Goal: Browse casually

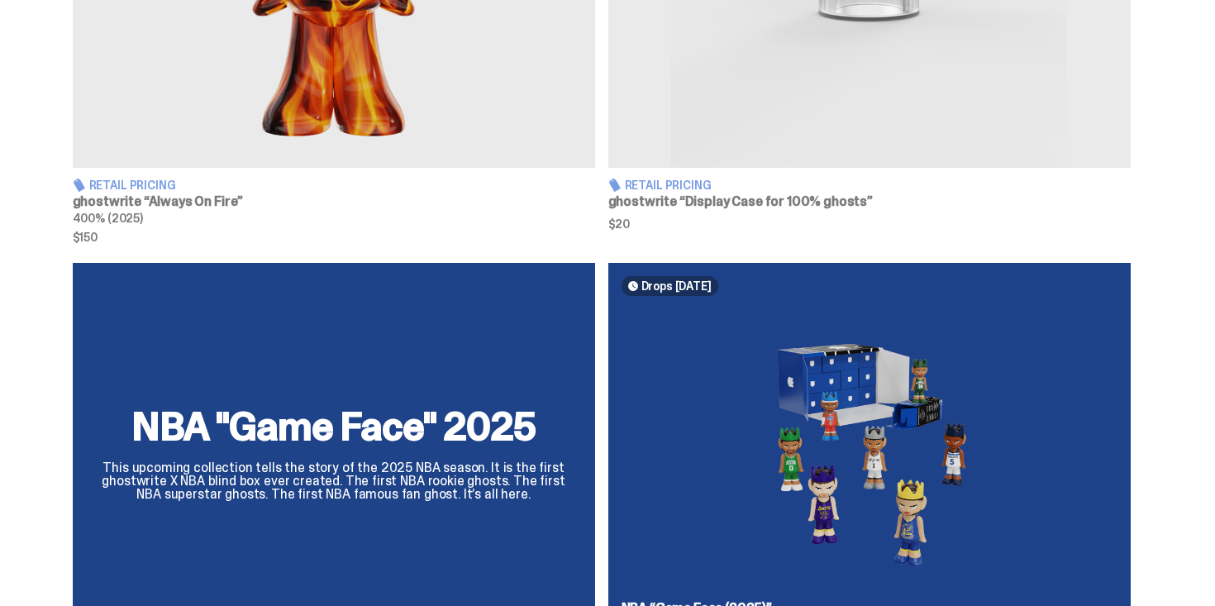
scroll to position [1179, 0]
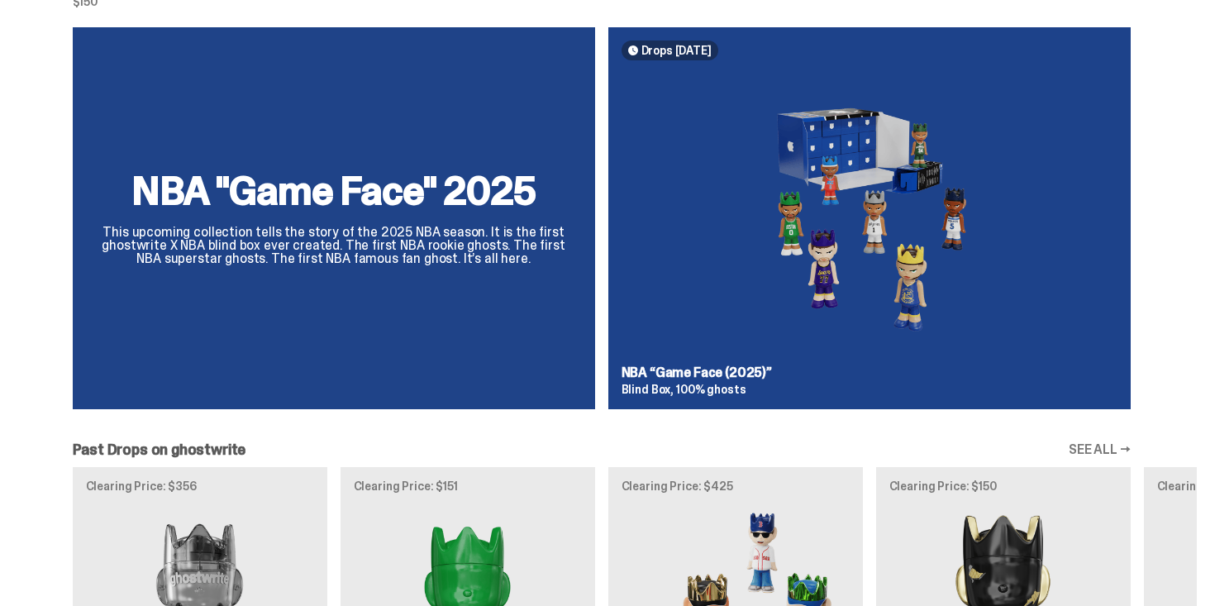
click at [848, 275] on div "NBA "Game Face" 2025 This upcoming collection tells the story of the 2025 NBA s…" at bounding box center [602, 224] width 1190 height 395
click at [834, 255] on div "NBA "Game Face" 2025 This upcoming collection tells the story of the 2025 NBA s…" at bounding box center [602, 224] width 1190 height 395
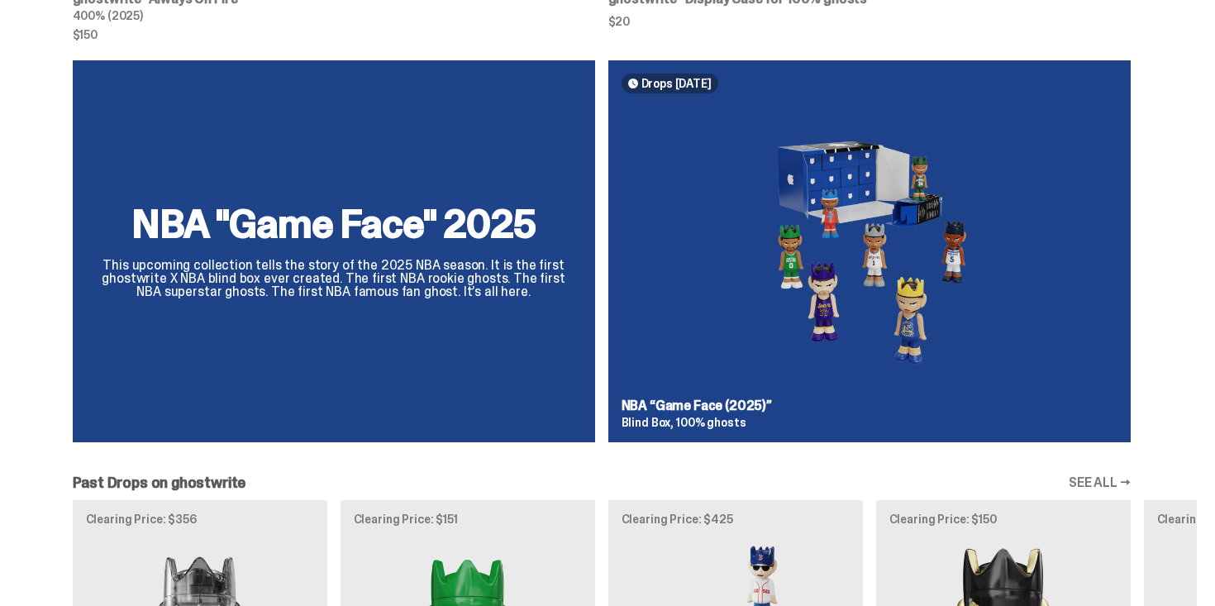
click at [830, 248] on div "NBA "Game Face" 2025 This upcoming collection tells the story of the 2025 NBA s…" at bounding box center [602, 257] width 1190 height 395
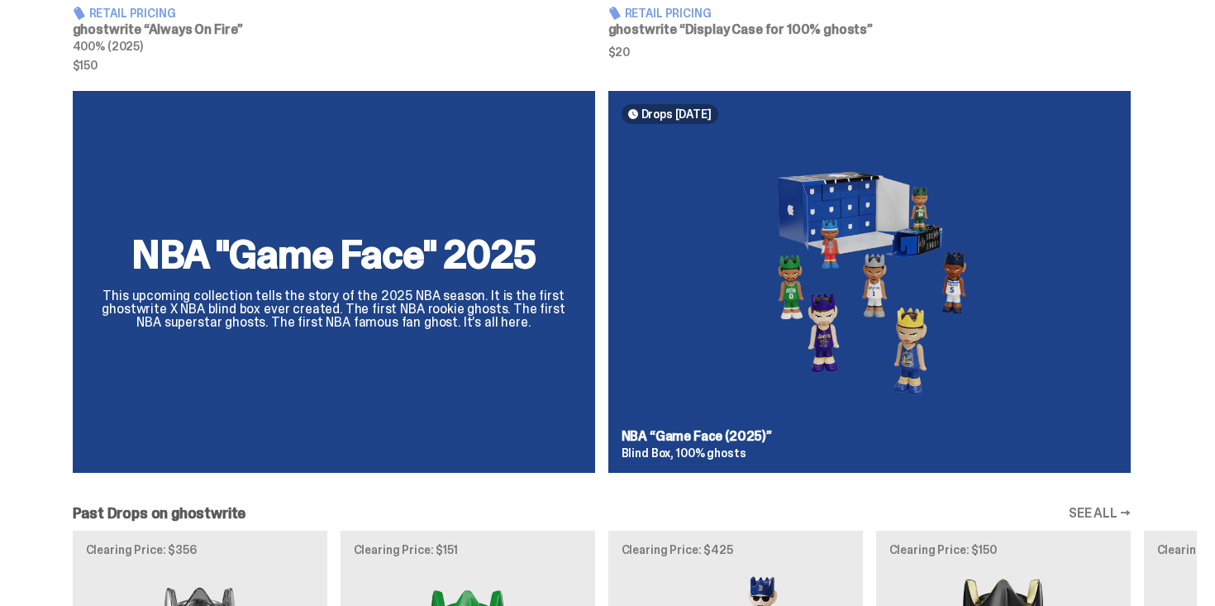
scroll to position [1113, 0]
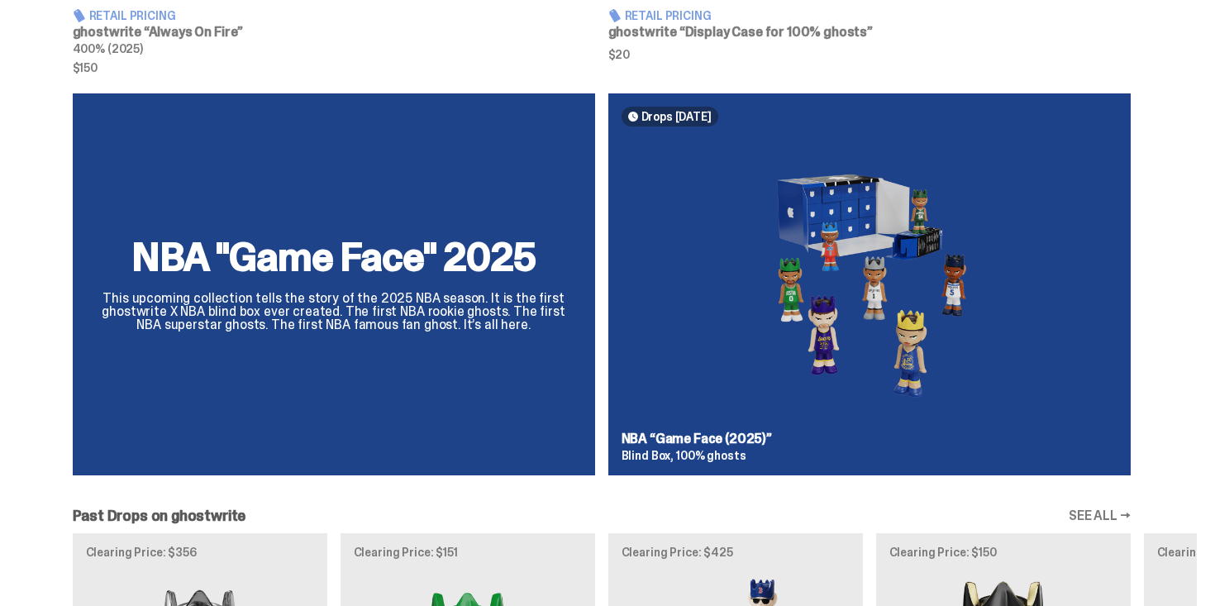
click at [820, 212] on div "NBA "Game Face" 2025 This upcoming collection tells the story of the 2025 NBA s…" at bounding box center [602, 290] width 1190 height 395
click at [1000, 279] on div "NBA "Game Face" 2025 This upcoming collection tells the story of the 2025 NBA s…" at bounding box center [602, 290] width 1190 height 395
click at [849, 212] on div "NBA "Game Face" 2025 This upcoming collection tells the story of the 2025 NBA s…" at bounding box center [602, 290] width 1190 height 395
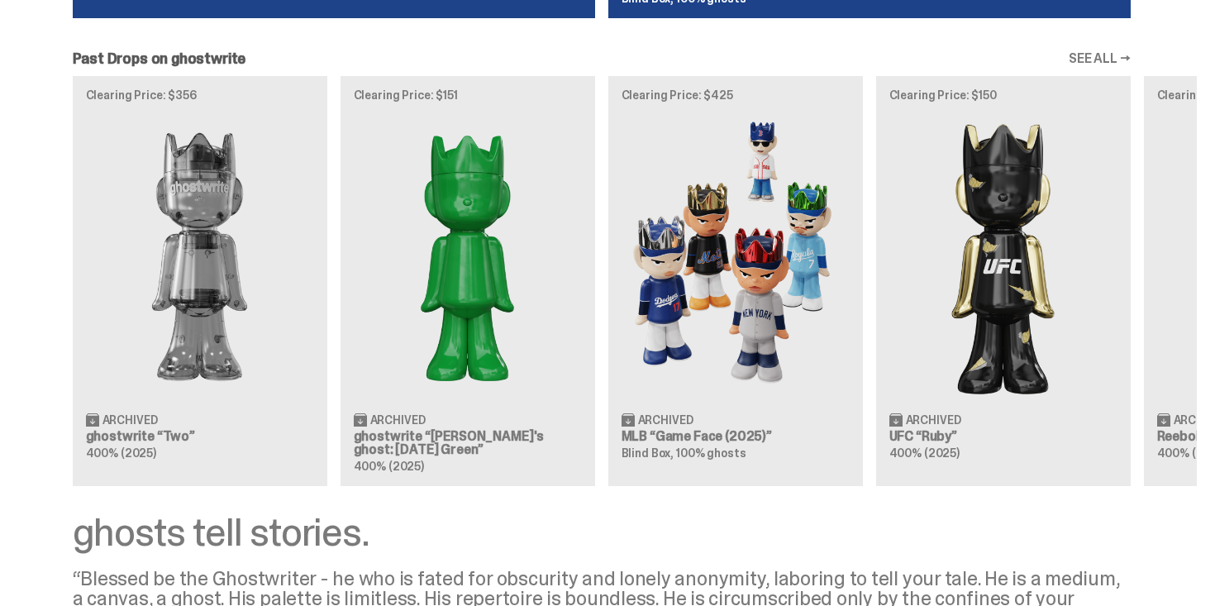
scroll to position [0, 0]
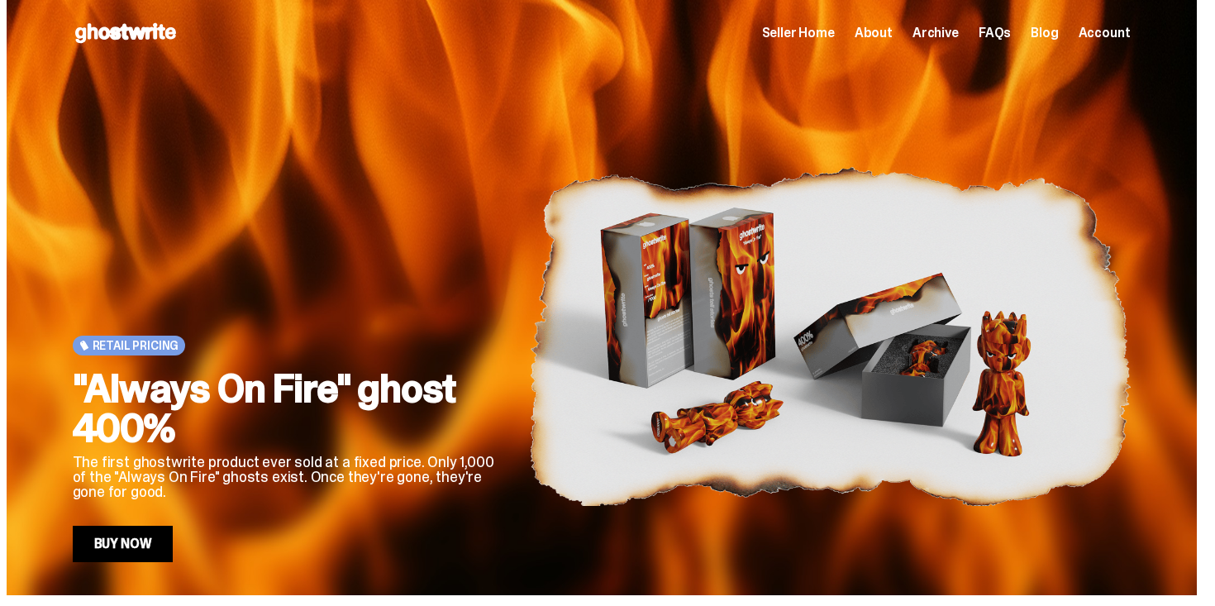
click at [944, 38] on span "Archive" at bounding box center [936, 32] width 46 height 13
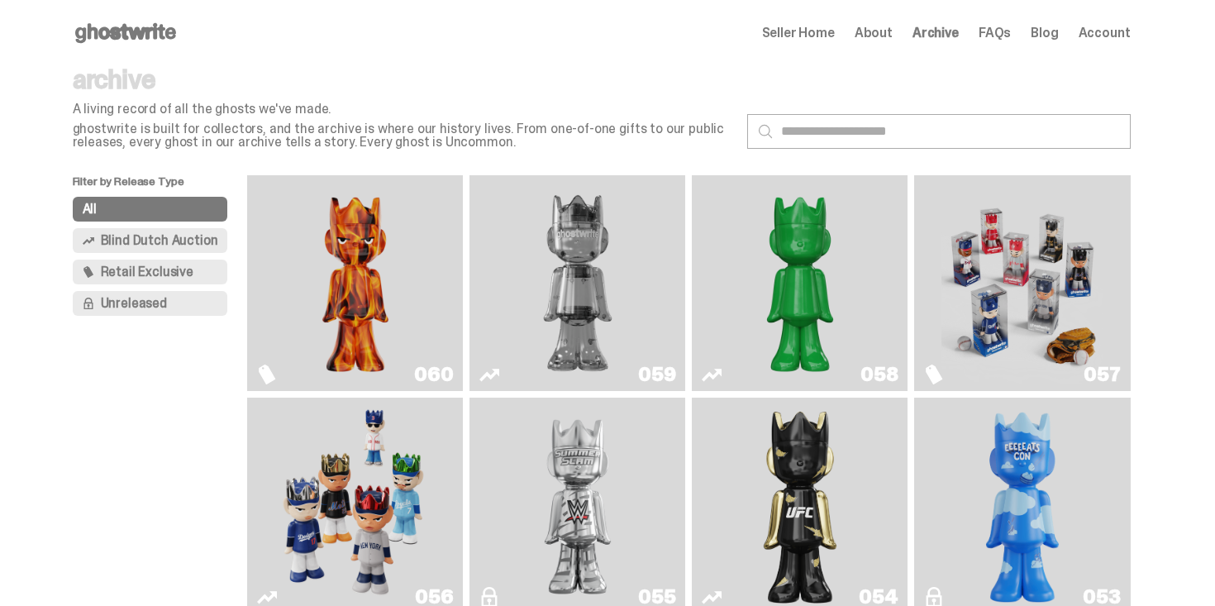
click at [346, 293] on img "Always On Fire" at bounding box center [355, 283] width 162 height 203
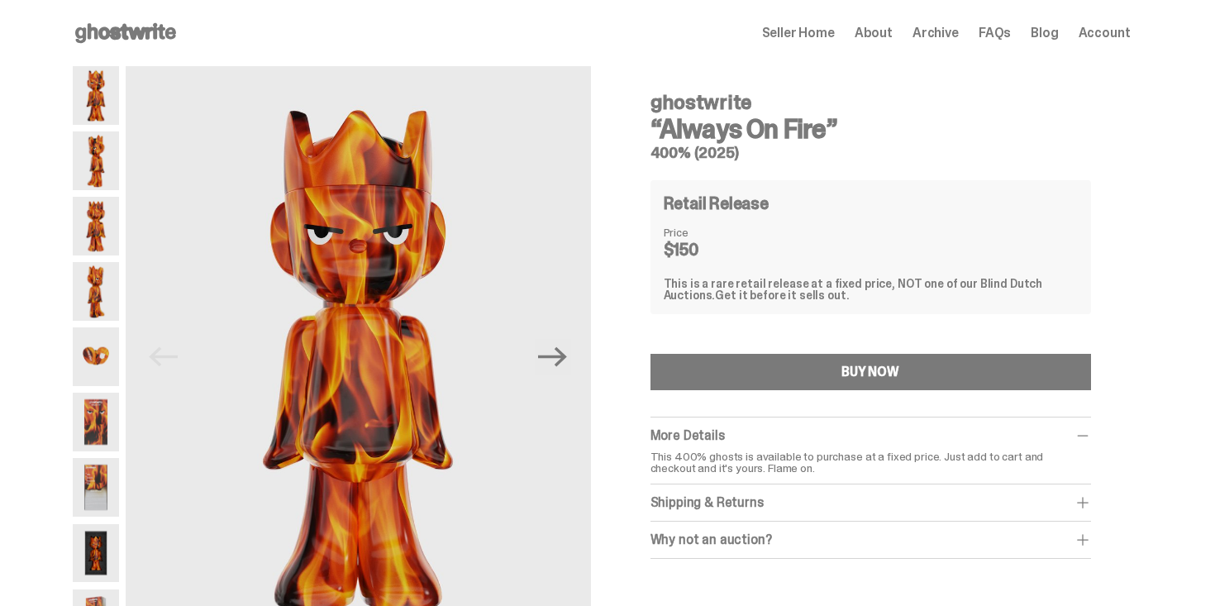
click at [869, 303] on div "Retail Release Price $150 This is a rare retail release at a fixed price, NOT o…" at bounding box center [871, 247] width 441 height 134
click at [933, 32] on span "Archive" at bounding box center [936, 32] width 46 height 13
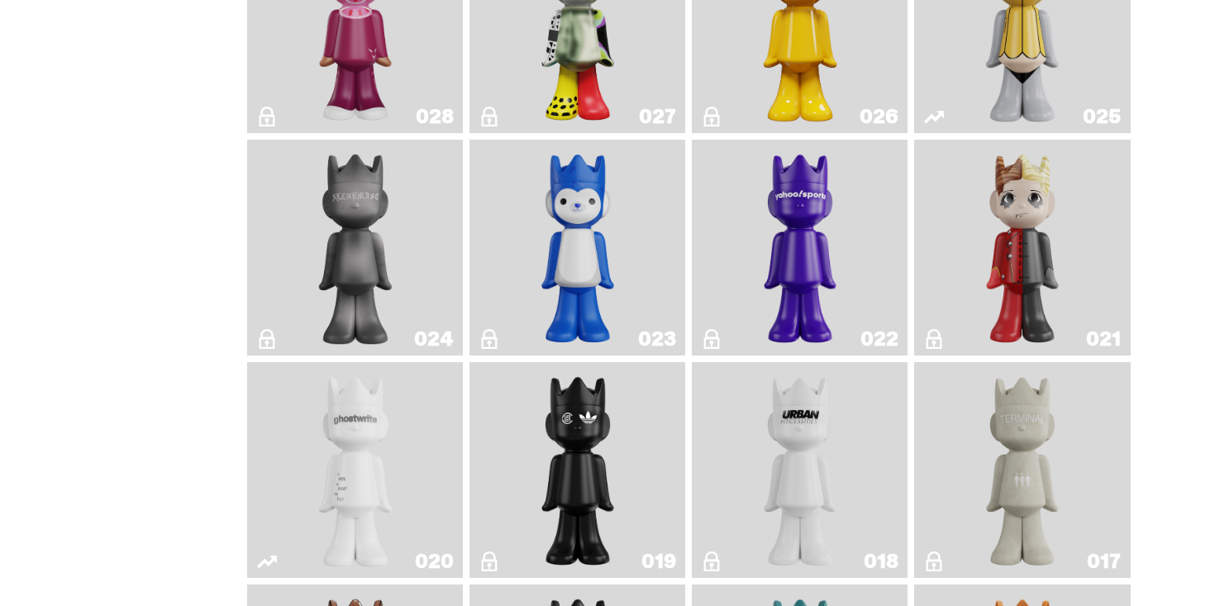
scroll to position [2115, 0]
